Goal: Transaction & Acquisition: Purchase product/service

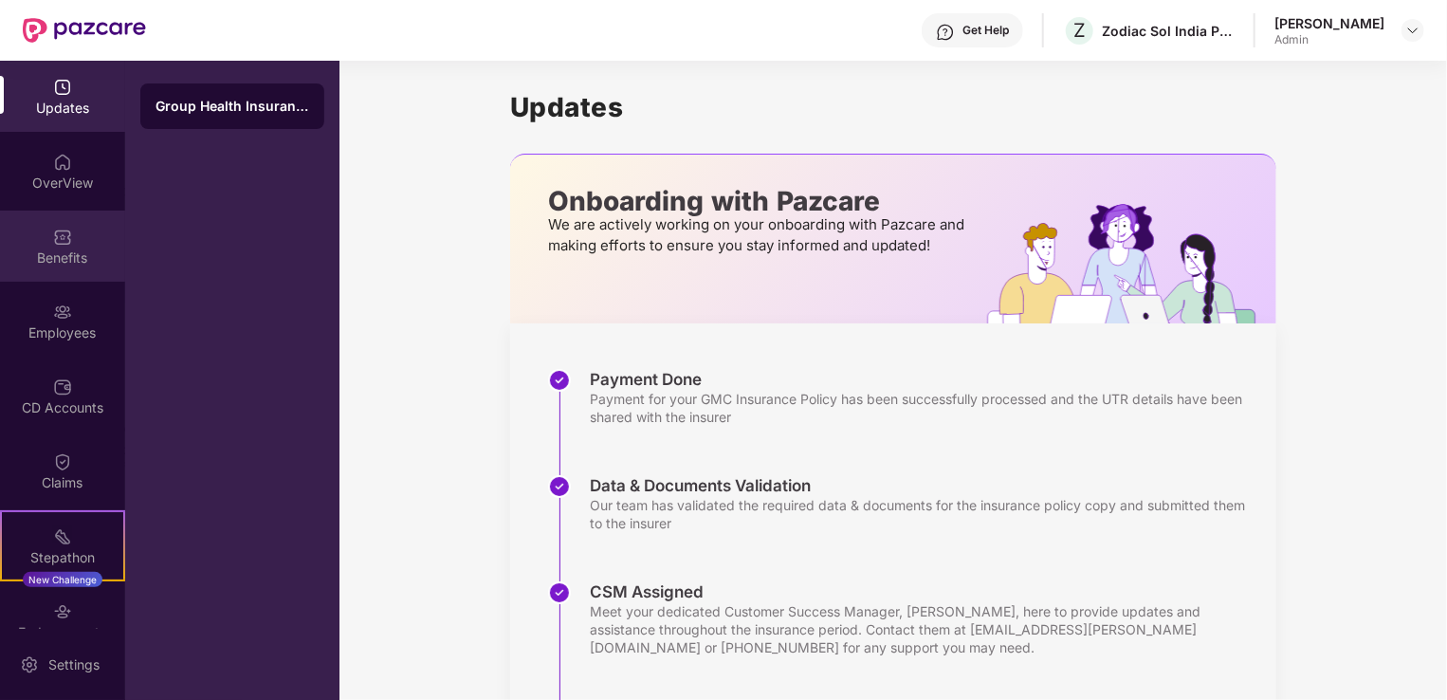
click at [36, 249] on div "Benefits" at bounding box center [62, 257] width 125 height 19
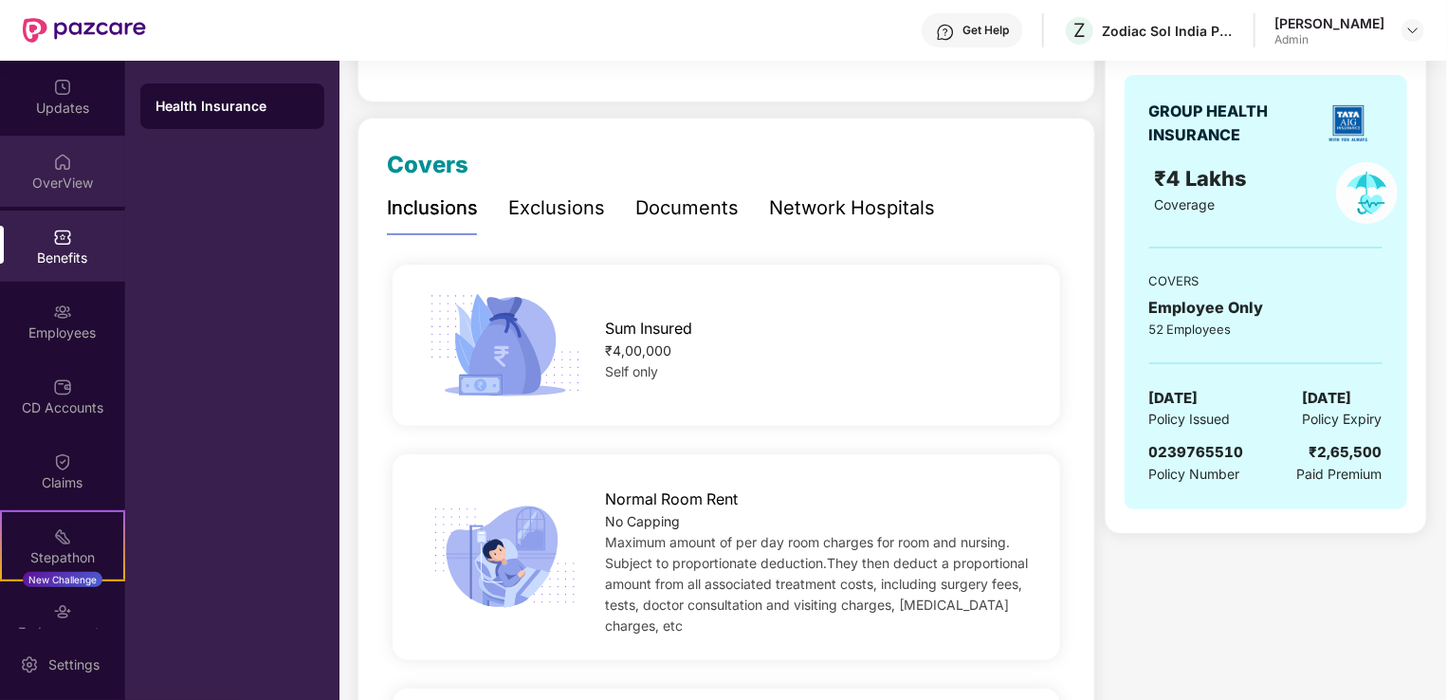
click at [83, 167] on div "OverView" at bounding box center [62, 171] width 125 height 71
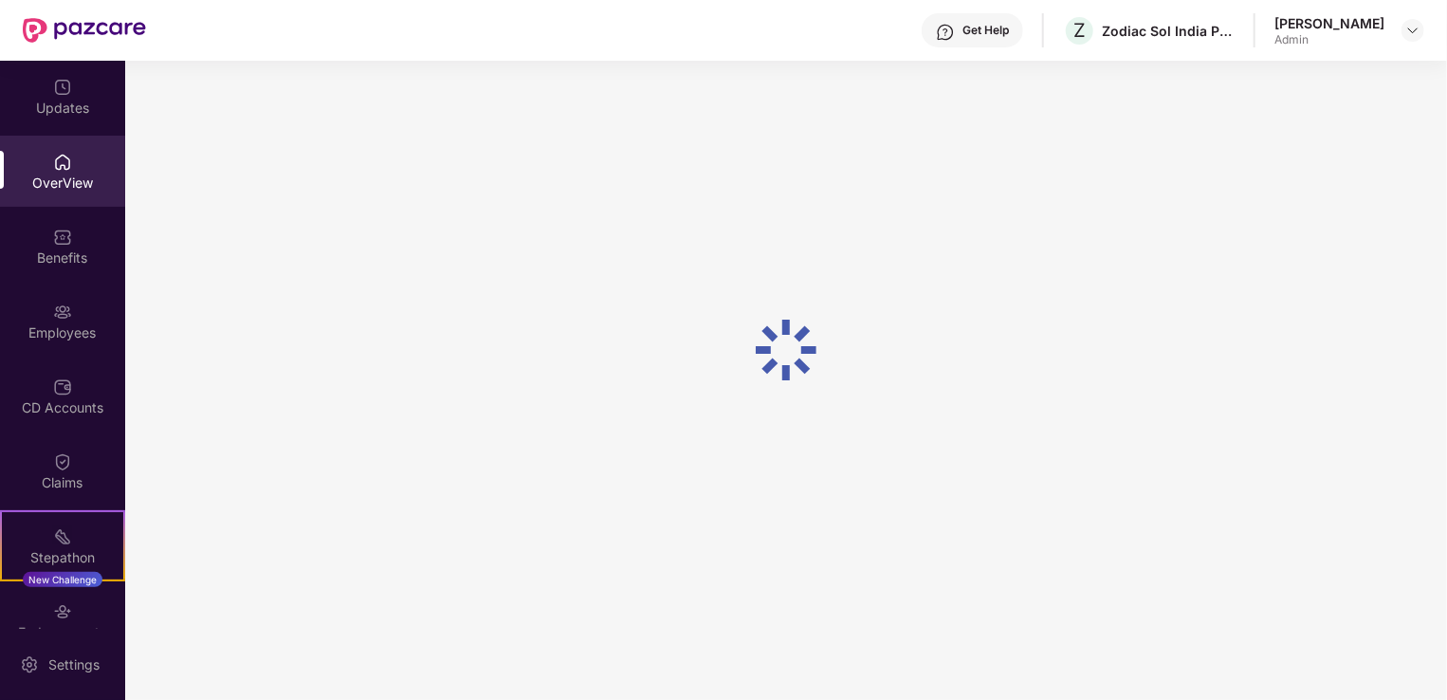
scroll to position [61, 0]
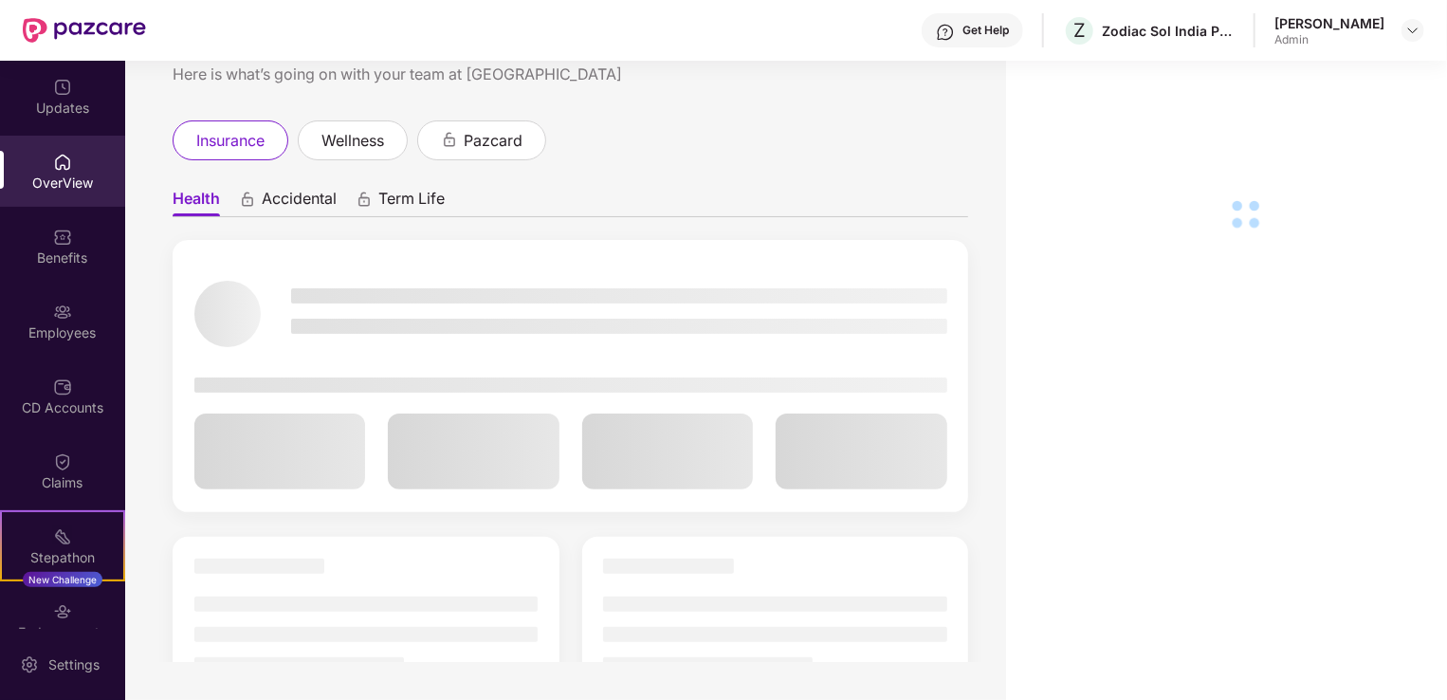
click at [53, 309] on img at bounding box center [62, 311] width 19 height 19
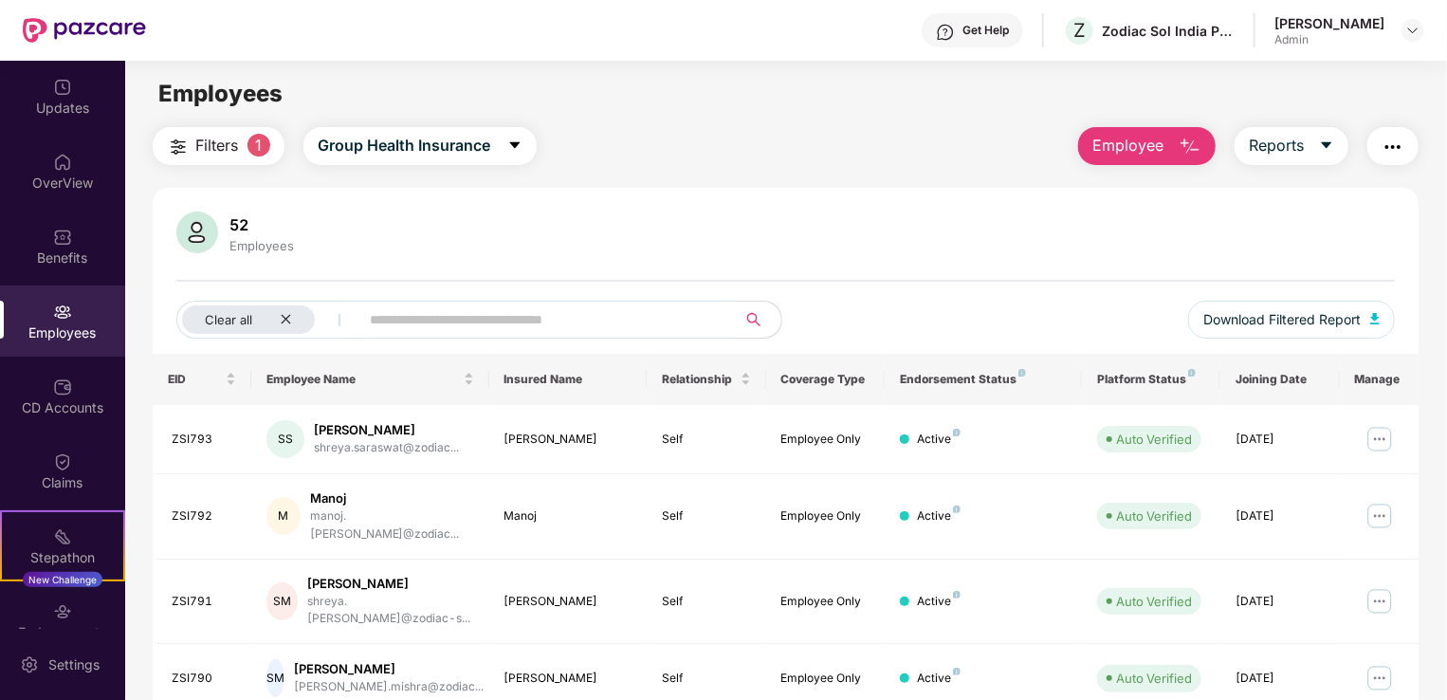
click at [414, 224] on div "52 Employees" at bounding box center [785, 234] width 1218 height 46
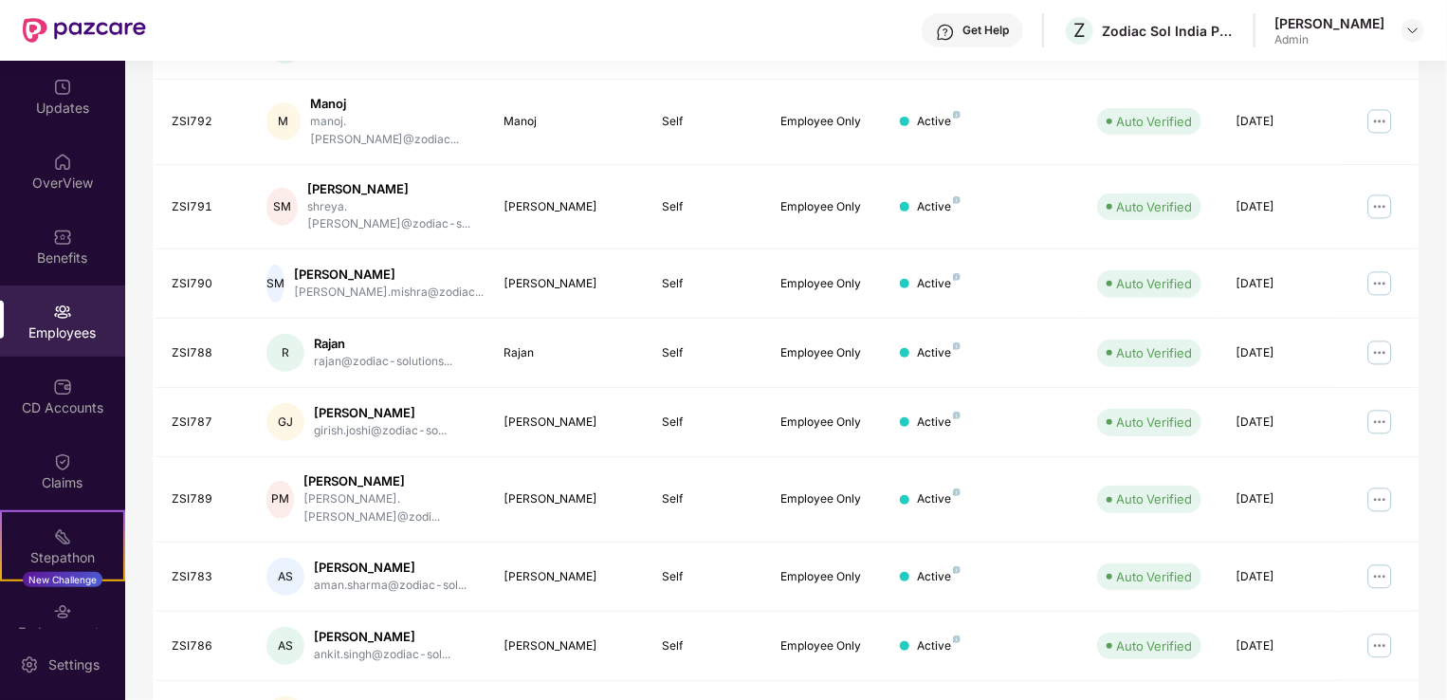
scroll to position [463, 0]
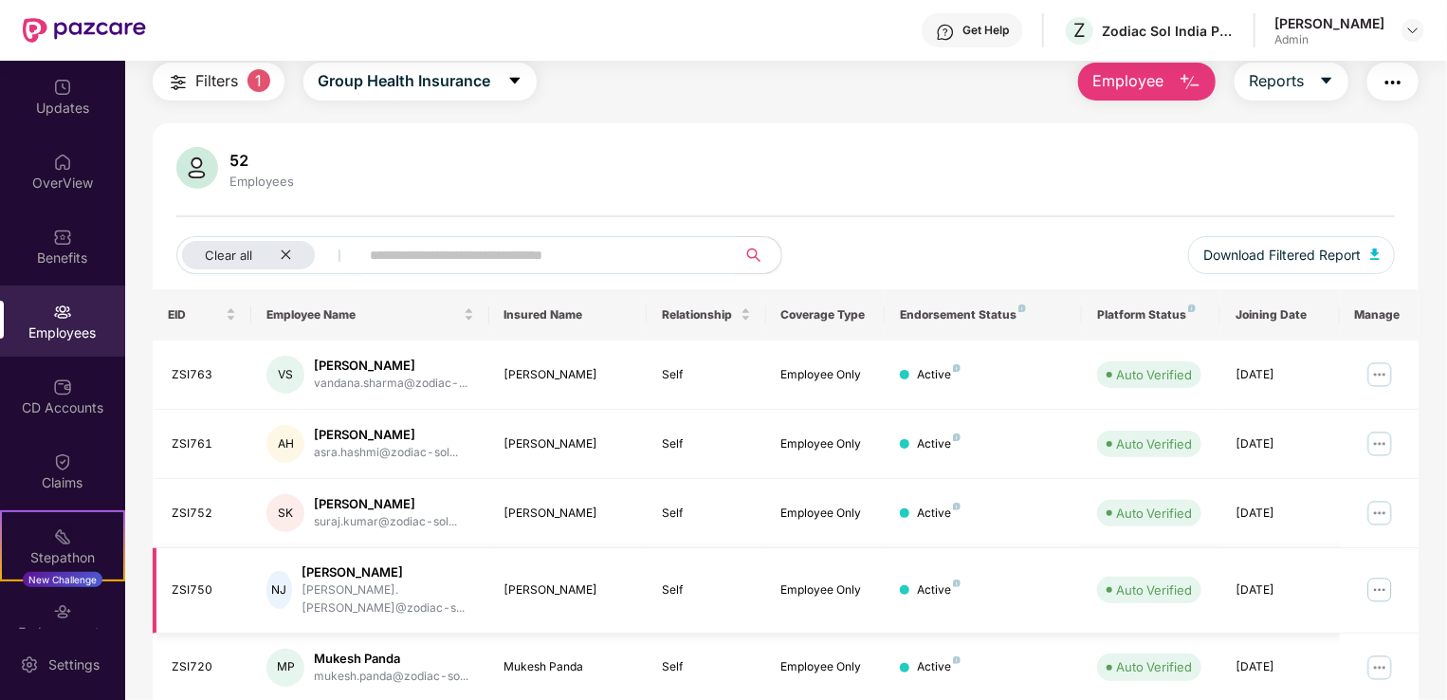
scroll to position [0, 0]
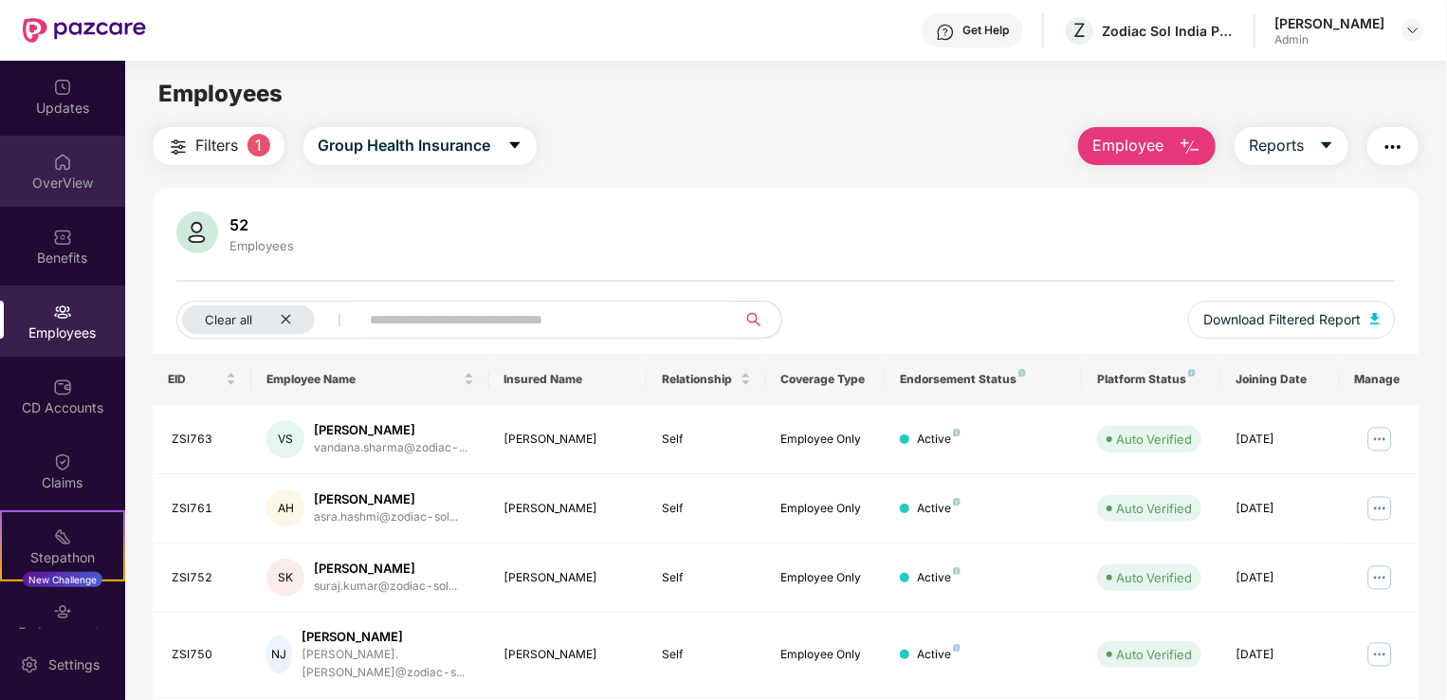
click at [69, 167] on div "OverView" at bounding box center [62, 171] width 125 height 71
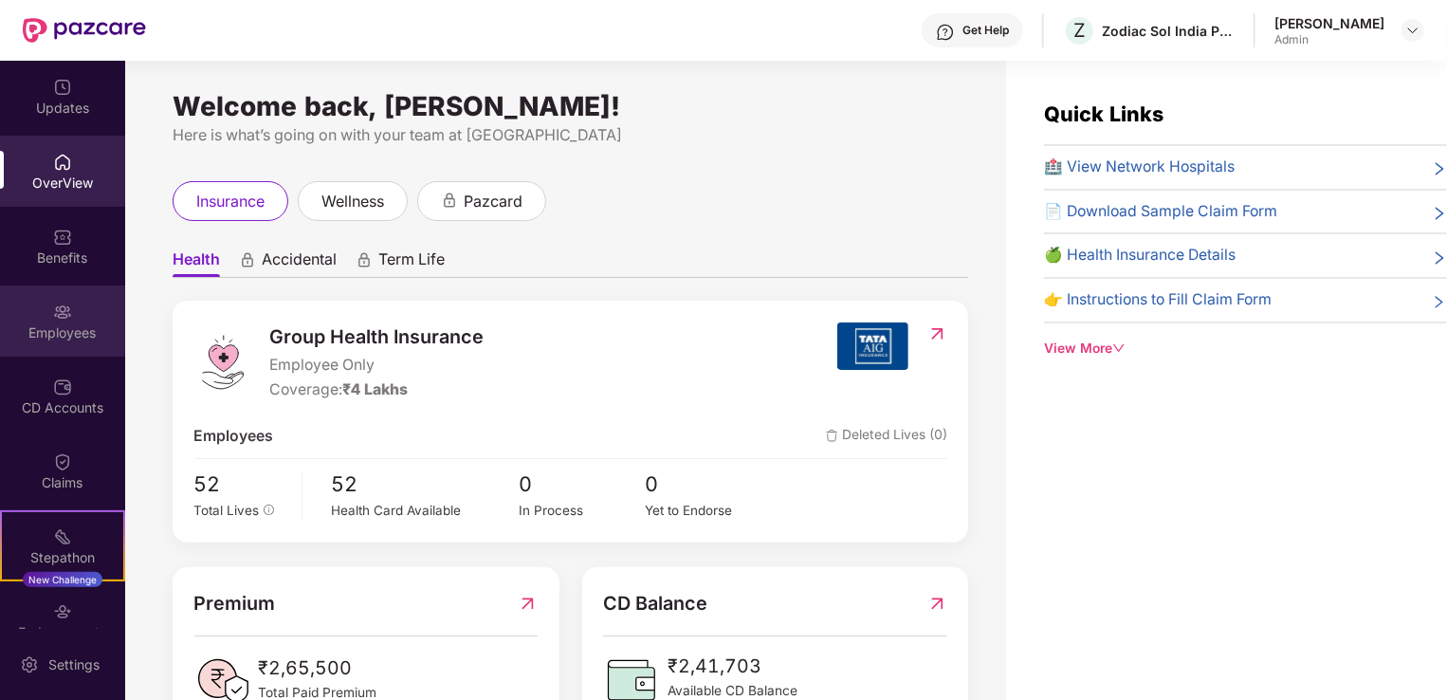
click at [82, 304] on div "Employees" at bounding box center [62, 320] width 125 height 71
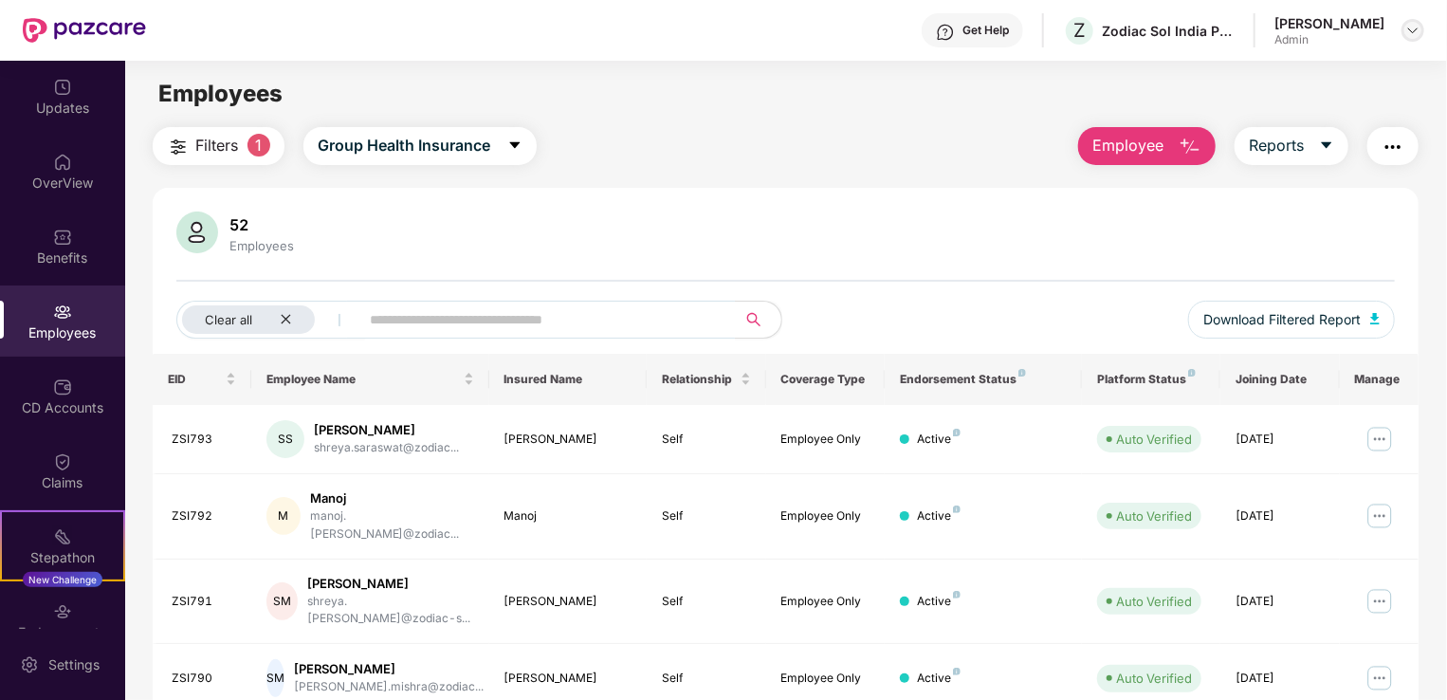
click at [1413, 32] on img at bounding box center [1412, 30] width 15 height 15
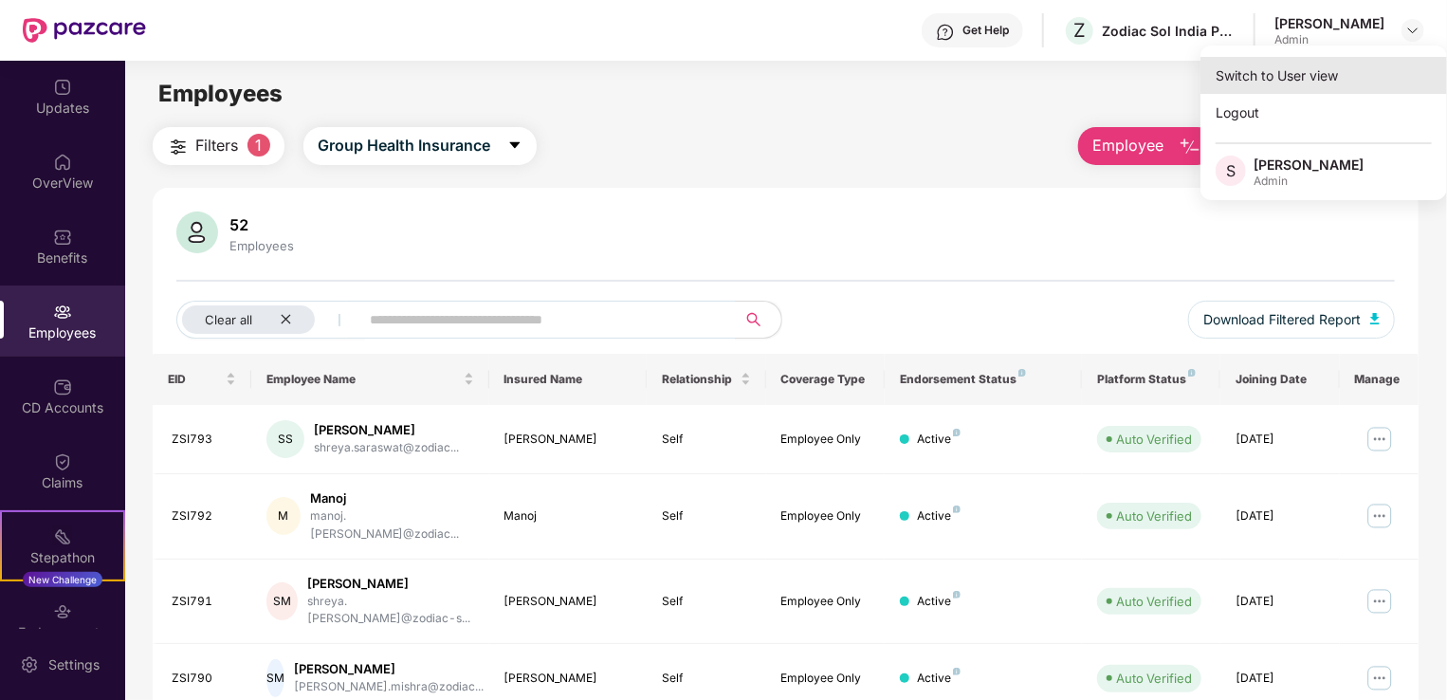
click at [1301, 75] on div "Switch to User view" at bounding box center [1323, 75] width 246 height 37
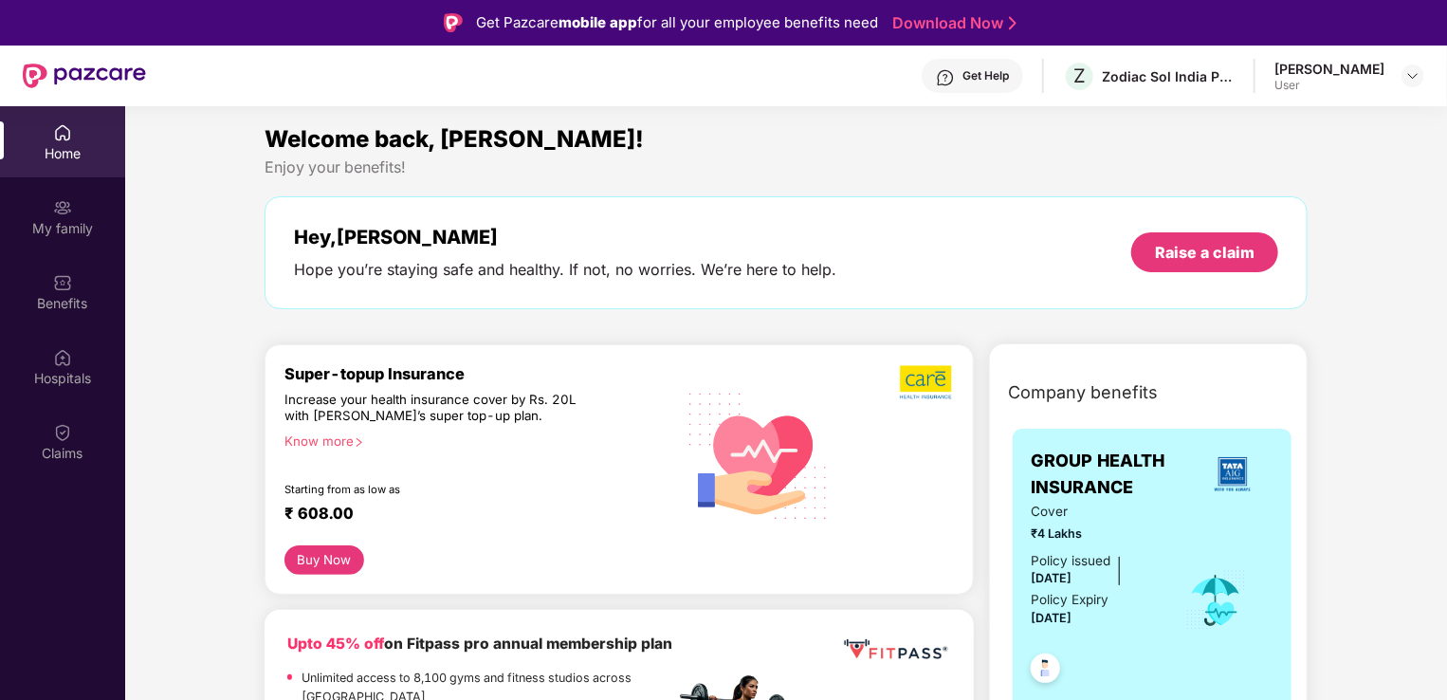
click at [510, 380] on div "Super-topup Insurance" at bounding box center [479, 373] width 391 height 19
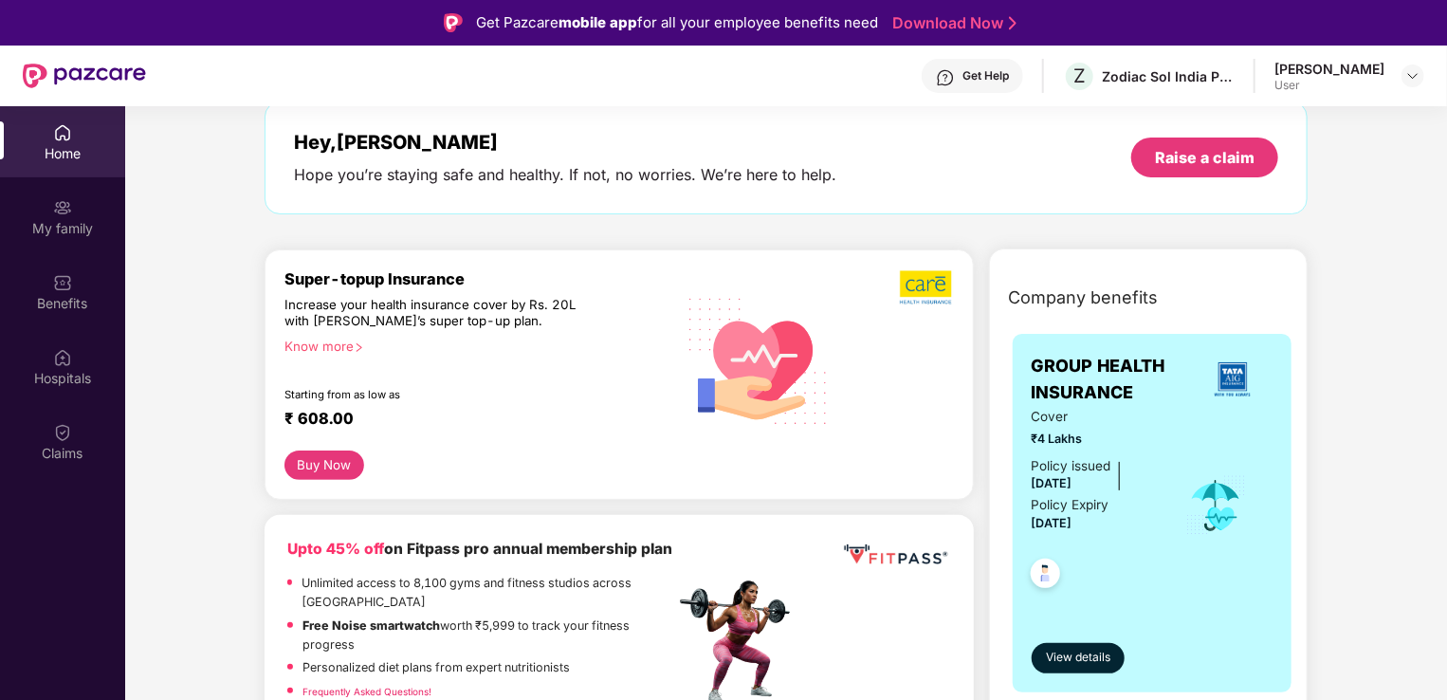
click at [323, 464] on button "Buy Now" at bounding box center [324, 464] width 80 height 29
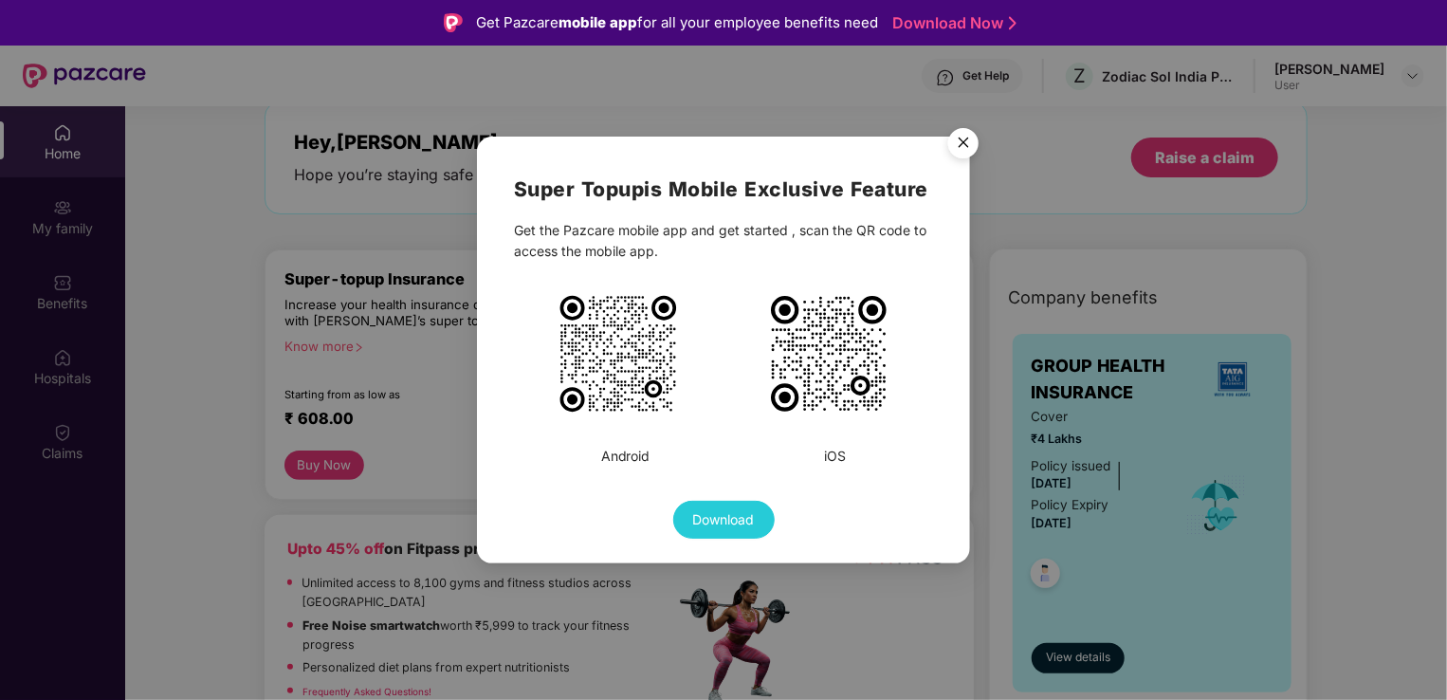
click at [975, 151] on img "Close" at bounding box center [963, 145] width 53 height 53
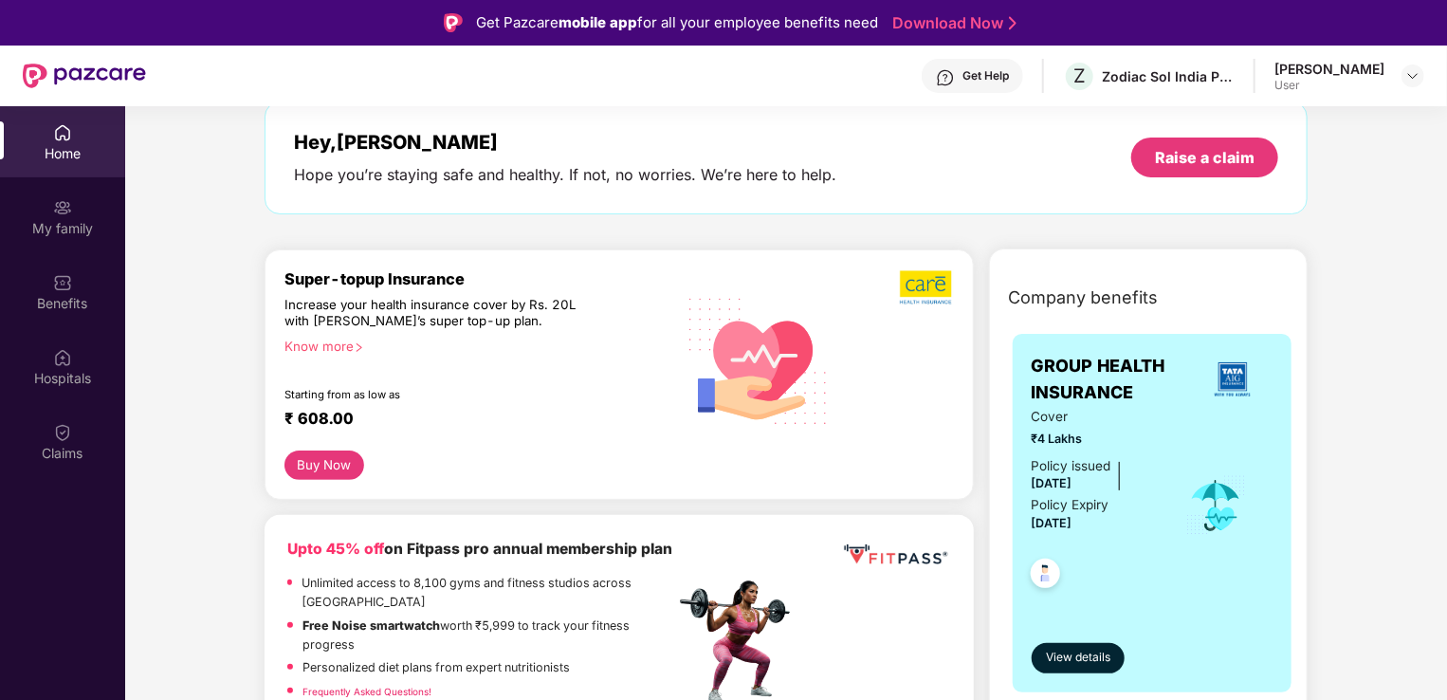
click at [364, 476] on div "Buy Now" at bounding box center [618, 464] width 669 height 29
click at [335, 468] on button "Buy Now" at bounding box center [324, 464] width 80 height 29
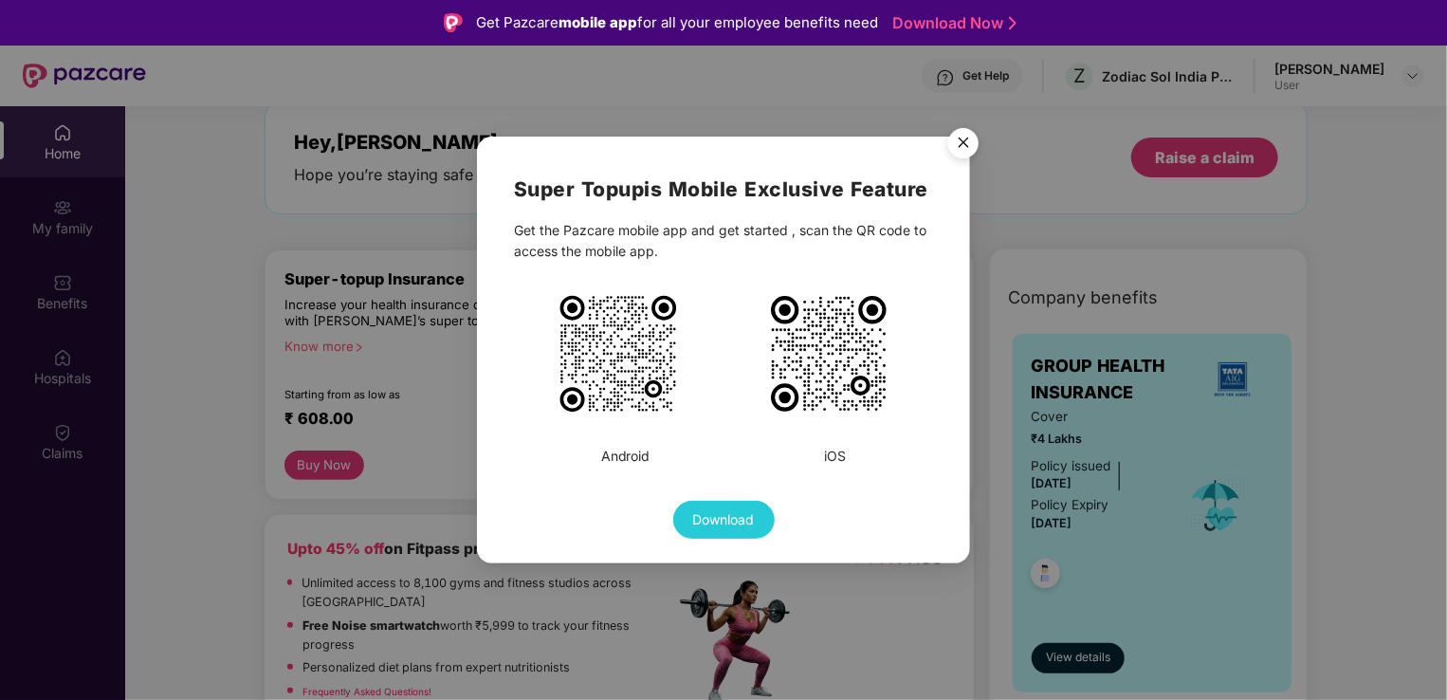
click at [701, 385] on div at bounding box center [723, 354] width 419 height 154
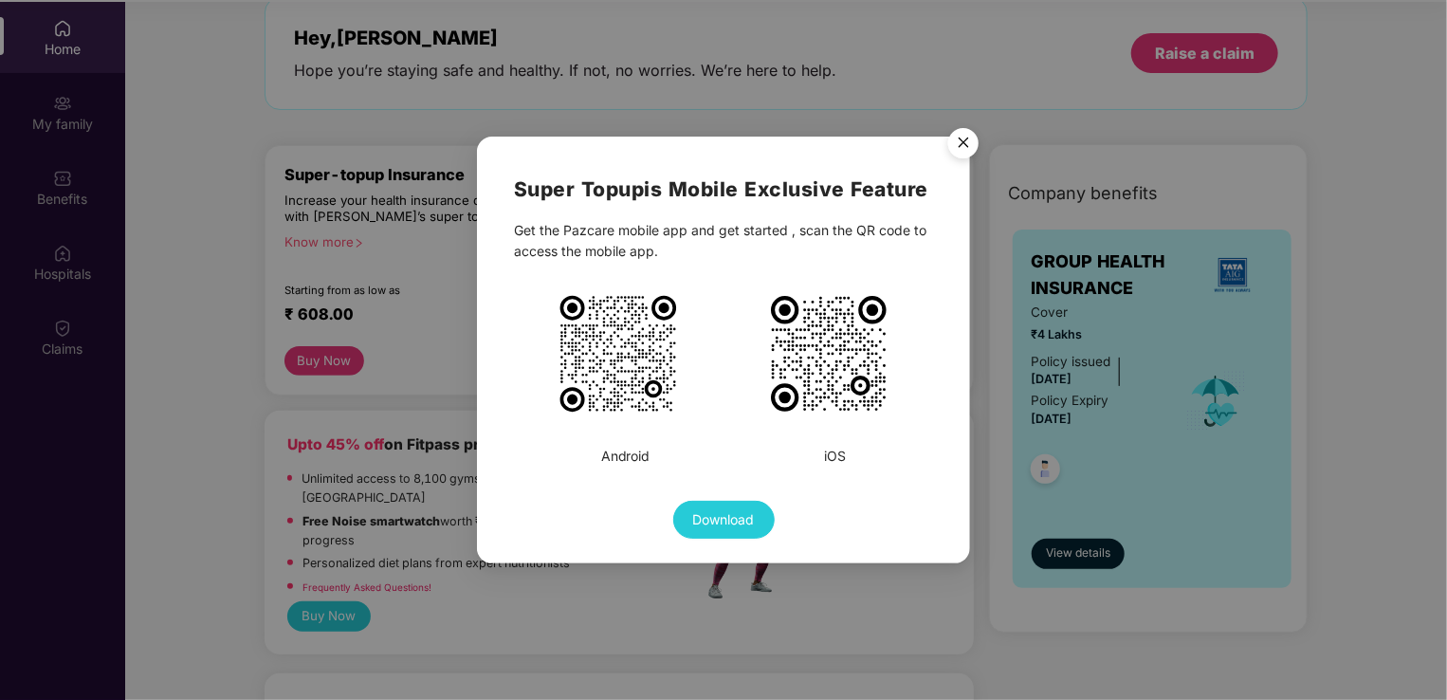
scroll to position [106, 0]
click at [956, 150] on img "Close" at bounding box center [963, 145] width 53 height 53
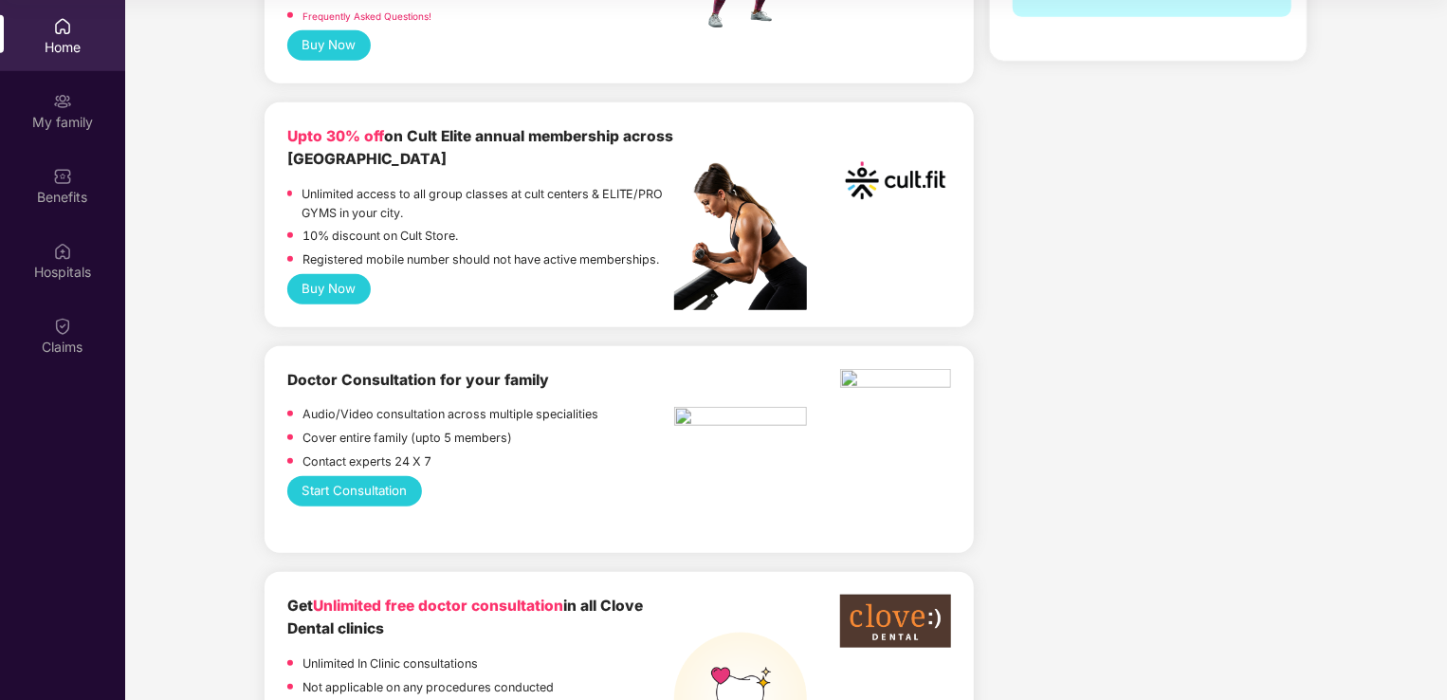
scroll to position [853, 0]
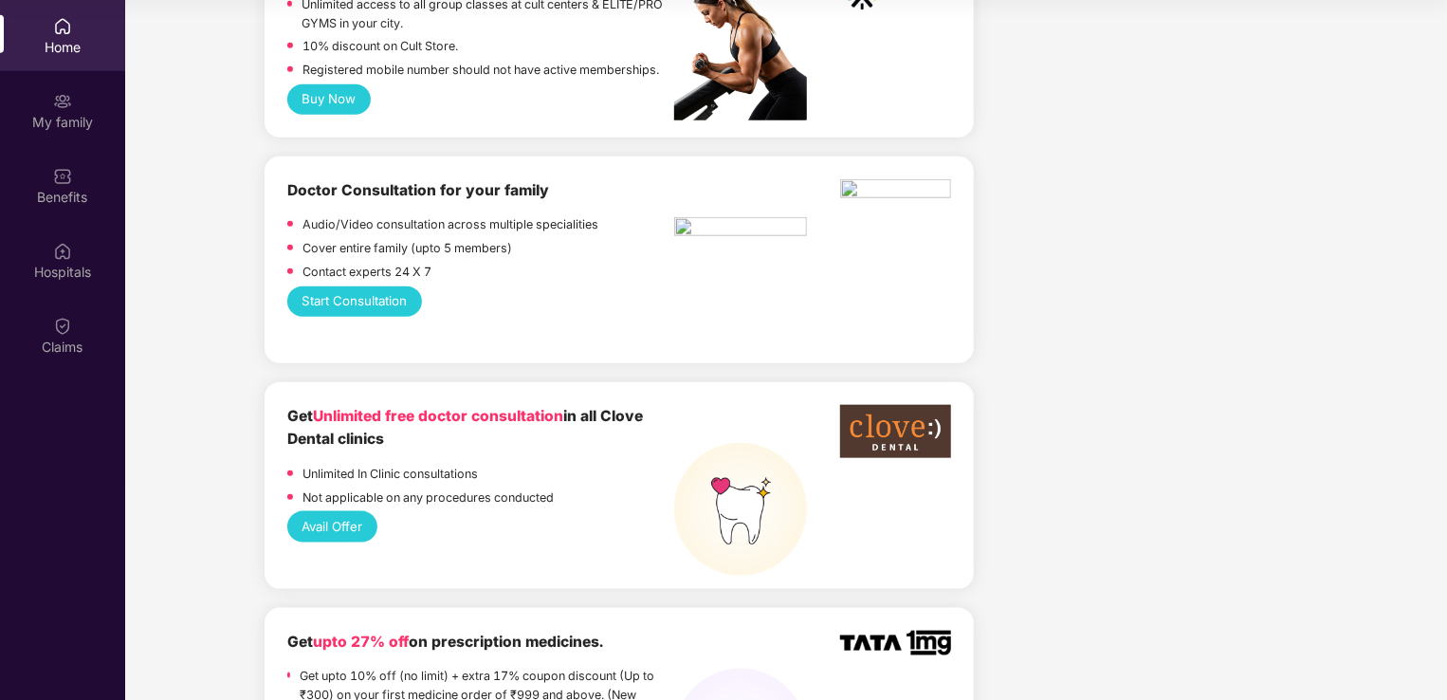
click at [482, 272] on div "Contact experts 24 X 7" at bounding box center [480, 275] width 387 height 24
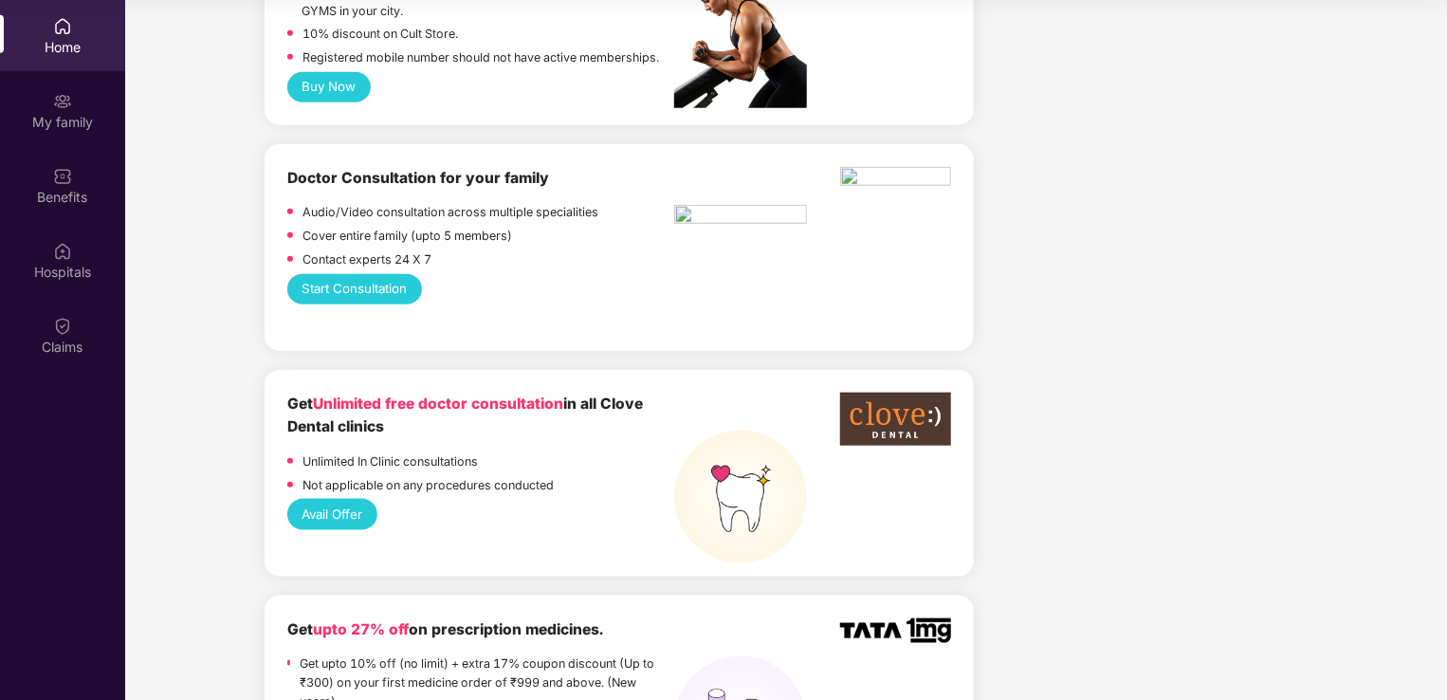
scroll to position [758, 0]
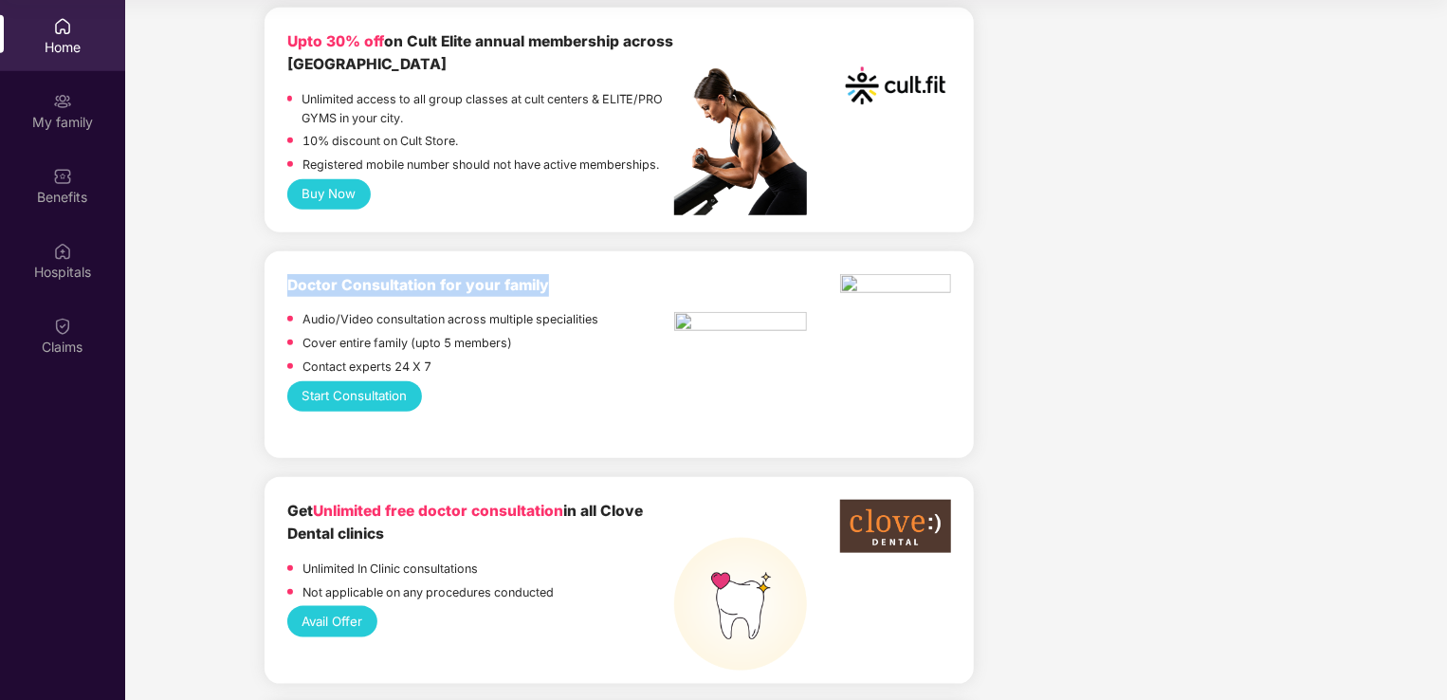
drag, startPoint x: 555, startPoint y: 290, endPoint x: 162, endPoint y: 305, distance: 392.8
click at [484, 377] on div "Contact experts 24 X 7" at bounding box center [480, 369] width 387 height 24
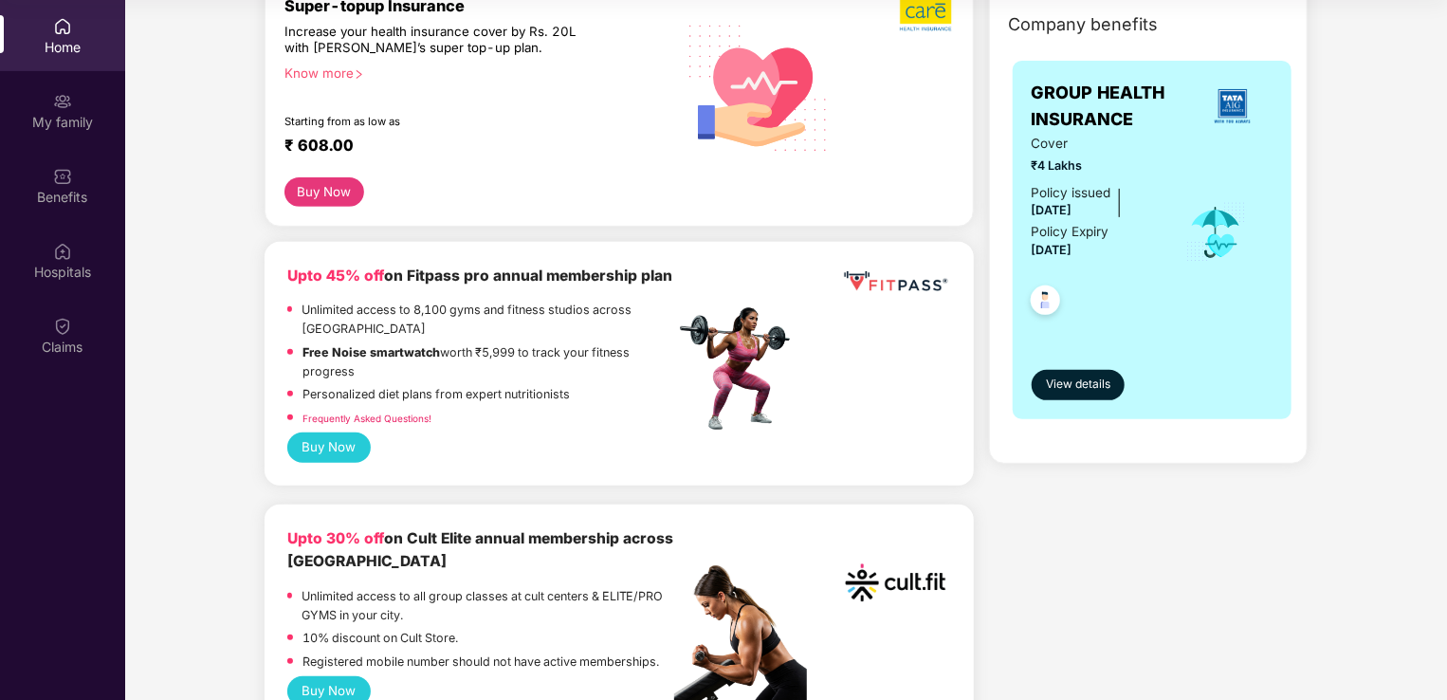
scroll to position [0, 0]
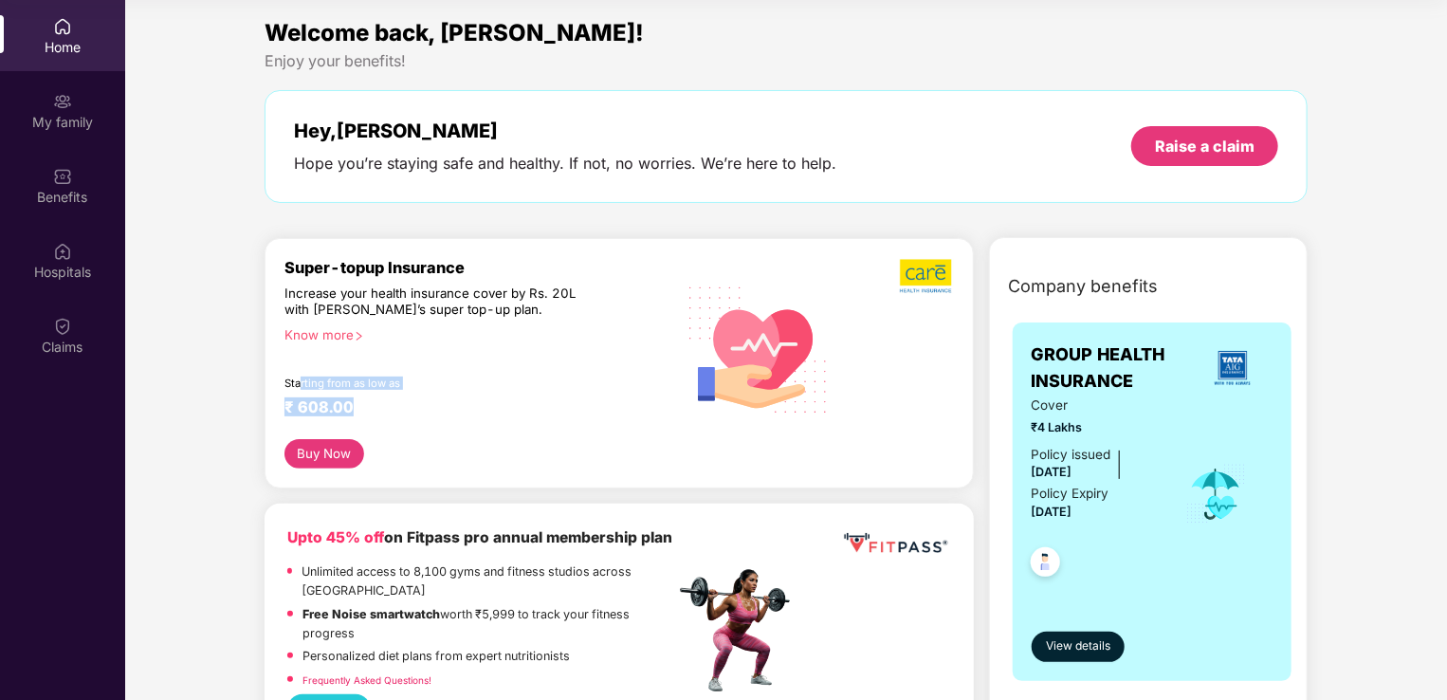
drag, startPoint x: 301, startPoint y: 386, endPoint x: 388, endPoint y: 400, distance: 87.4
click at [388, 400] on div "Super-topup Insurance Increase your health insurance cover by Rs. 20L with [PER…" at bounding box center [479, 348] width 391 height 181
click at [546, 193] on div "Hey, [PERSON_NAME] Hope you’re staying safe and healthy. If not, no worries. We…" at bounding box center [785, 146] width 1043 height 113
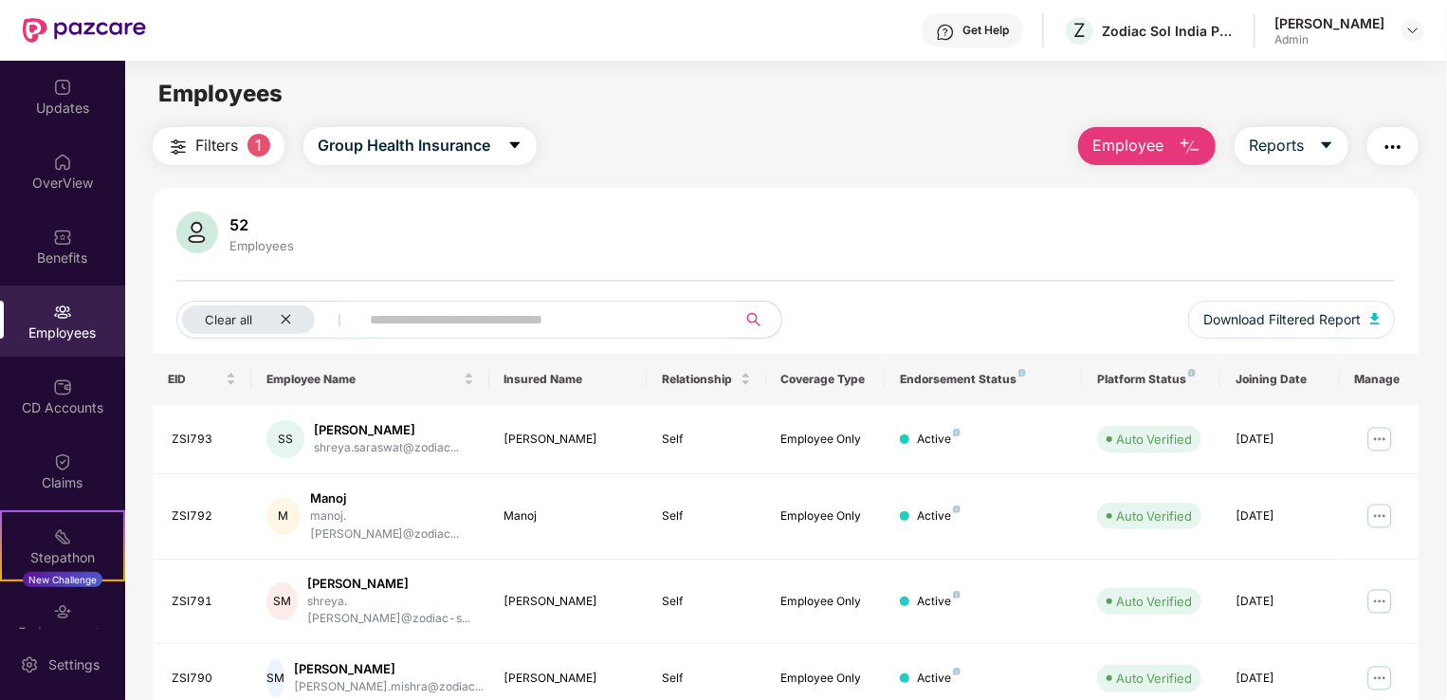
click at [727, 161] on div "Filters 1 Group Health Insurance Employee Reports" at bounding box center [786, 146] width 1266 height 38
click at [1414, 27] on img at bounding box center [1412, 30] width 15 height 15
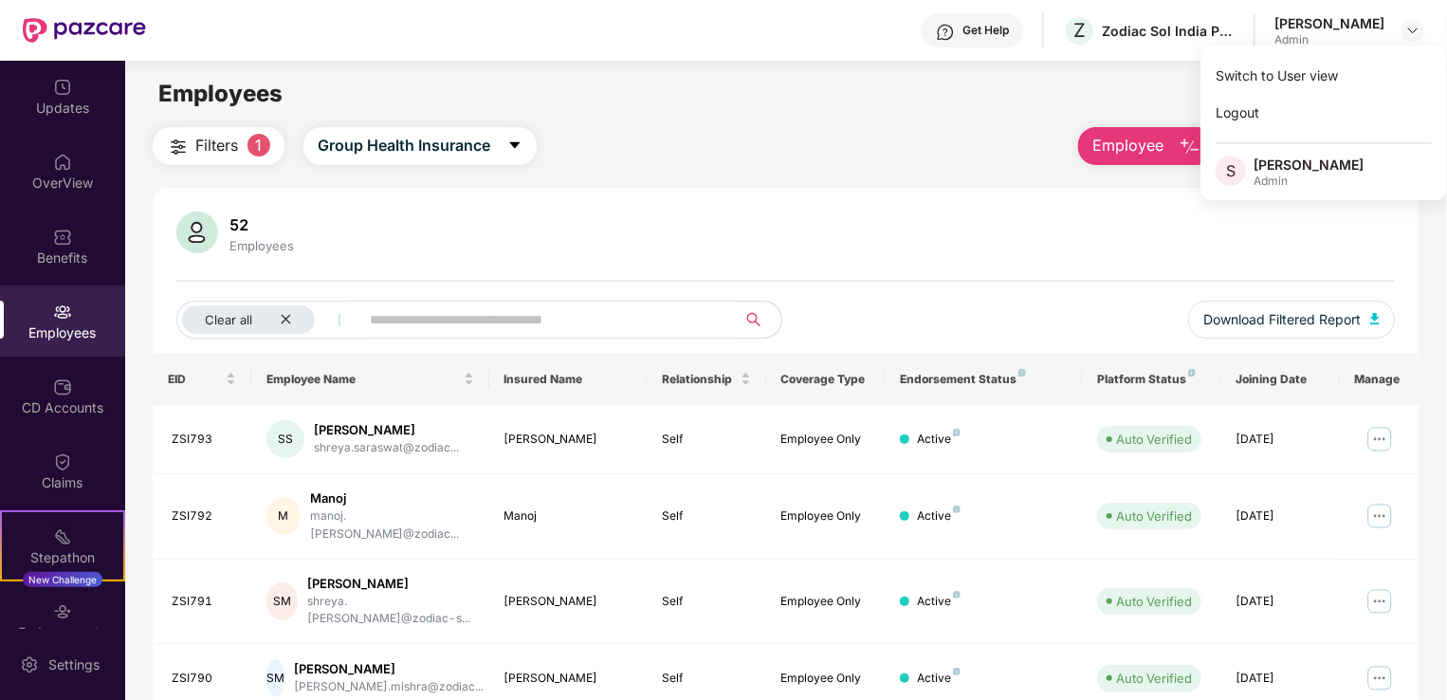
click at [725, 180] on div "Filters 1 Group Health Insurance Employee Reports 52 Employees Clear all Downlo…" at bounding box center [786, 669] width 1266 height 1085
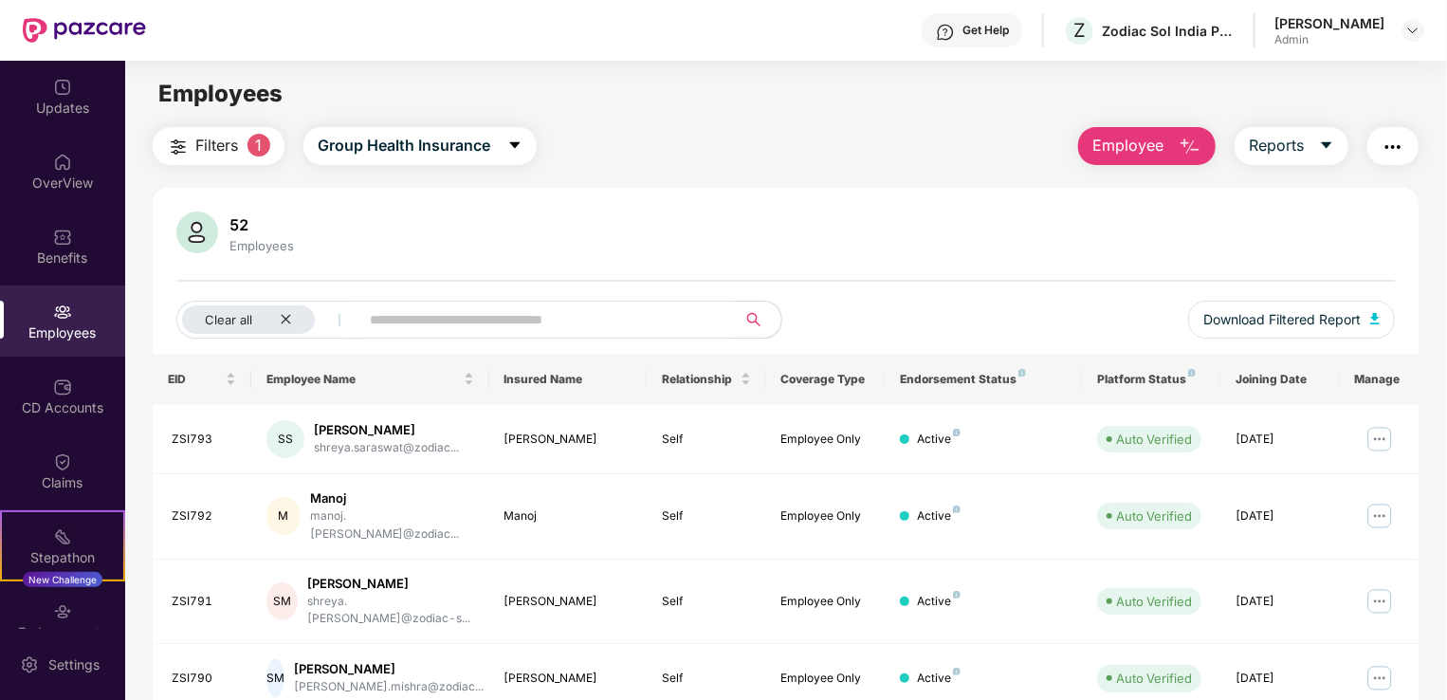
click at [1407, 146] on button "button" at bounding box center [1392, 146] width 51 height 38
click at [803, 286] on div "52 Employees Clear all Download Filtered Report" at bounding box center [786, 282] width 1266 height 142
click at [1417, 19] on div at bounding box center [1412, 30] width 23 height 23
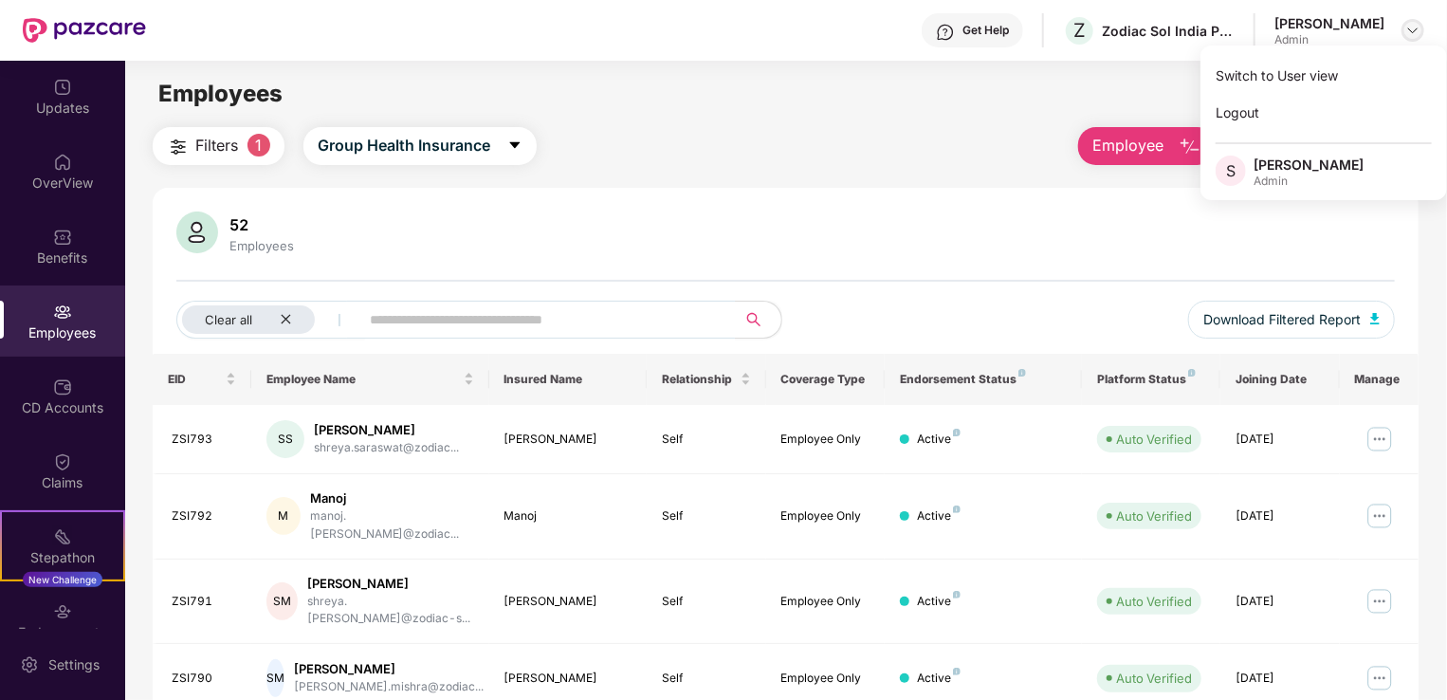
click at [1415, 33] on img at bounding box center [1412, 30] width 15 height 15
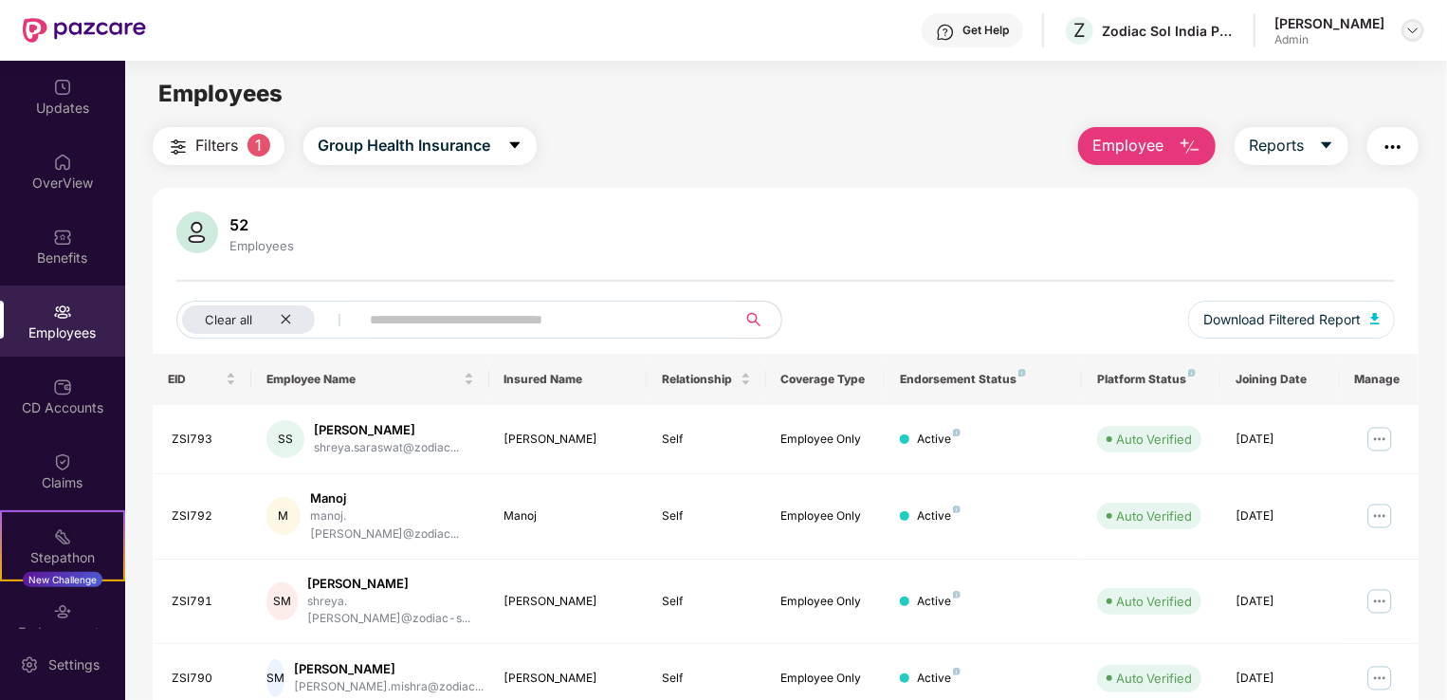
click at [1415, 33] on img at bounding box center [1412, 30] width 15 height 15
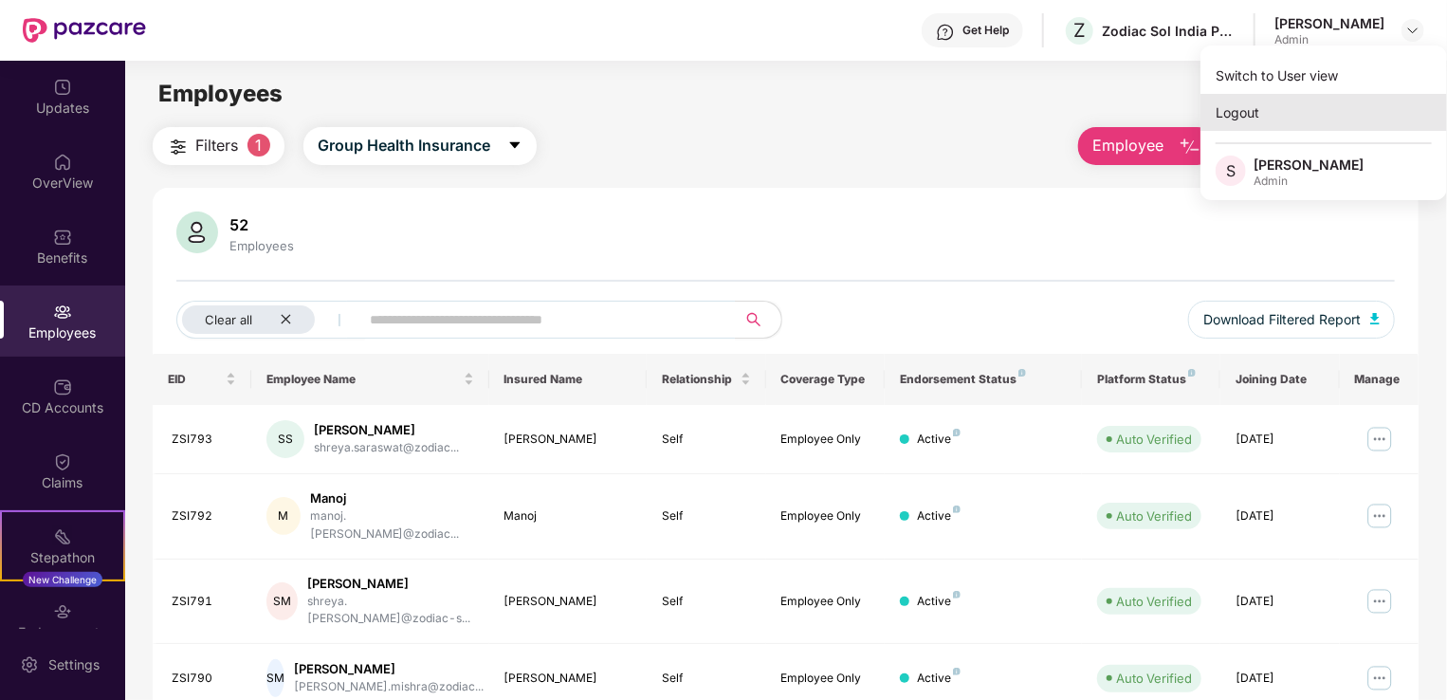
click at [1250, 117] on div "Logout" at bounding box center [1323, 112] width 246 height 37
